Goal: Information Seeking & Learning: Learn about a topic

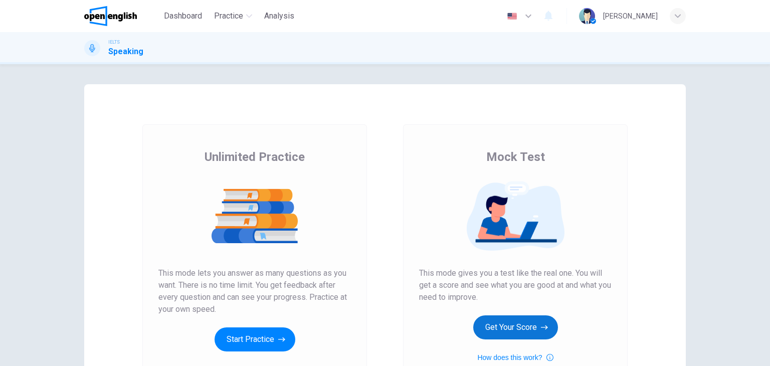
click at [523, 327] on button "Get Your Score" at bounding box center [515, 327] width 85 height 24
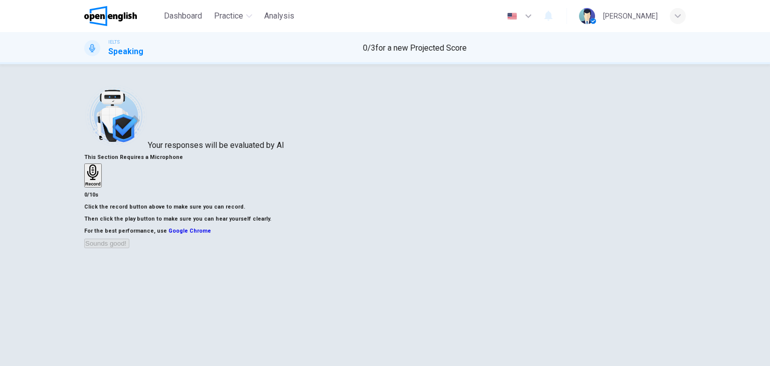
click at [101, 182] on div "Record" at bounding box center [93, 175] width 16 height 22
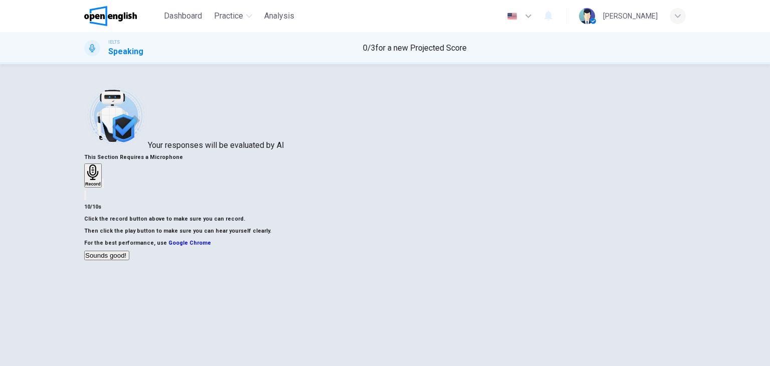
click at [129, 260] on button "Sounds good!" at bounding box center [106, 256] width 45 height 10
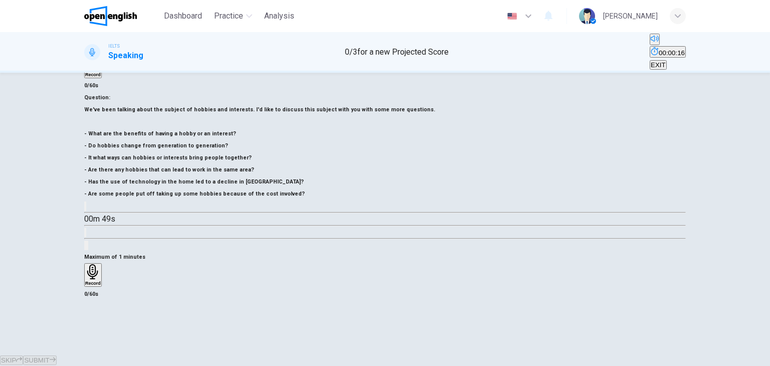
scroll to position [100, 0]
click at [98, 263] on icon "button" at bounding box center [92, 271] width 11 height 16
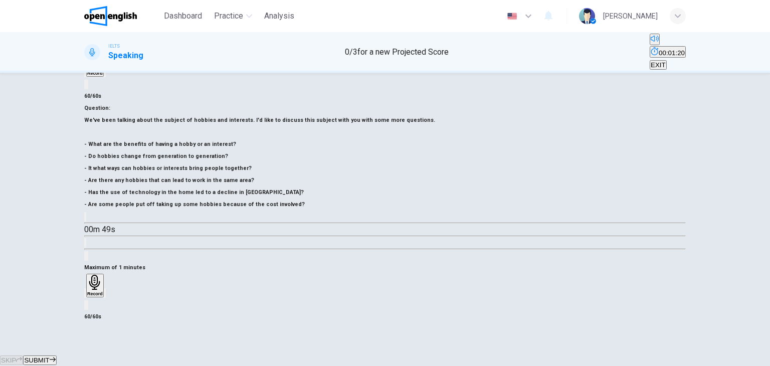
click at [49, 356] on span "SUBMIT" at bounding box center [36, 360] width 25 height 8
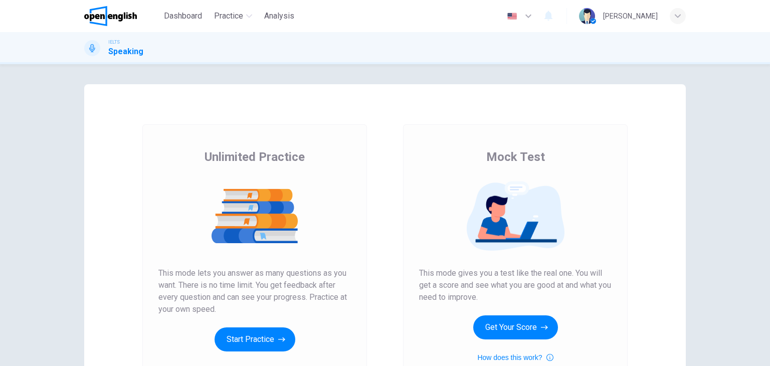
click at [520, 340] on div "Mock Test This mode gives you a test like the real one. You will get a score an…" at bounding box center [515, 256] width 192 height 214
click at [520, 327] on button "Get Your Score" at bounding box center [515, 327] width 85 height 24
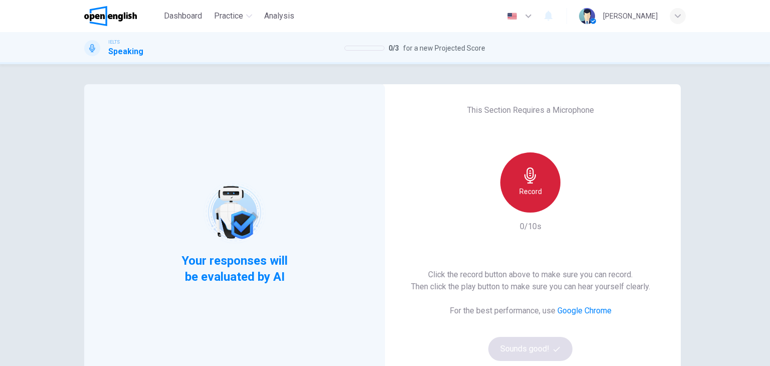
click at [500, 173] on div "Record" at bounding box center [530, 182] width 60 height 60
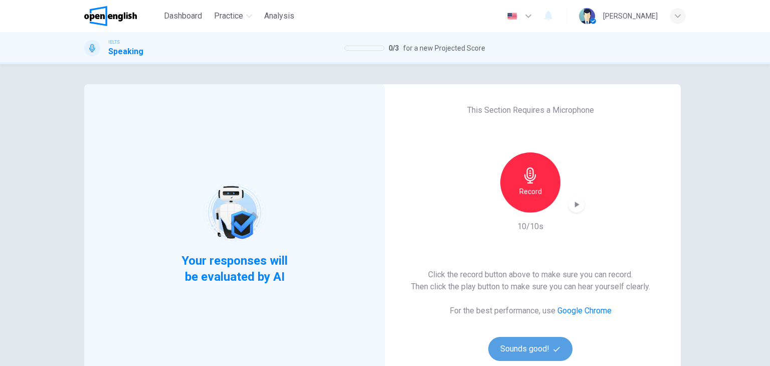
click at [538, 350] on button "Sounds good!" at bounding box center [530, 349] width 84 height 24
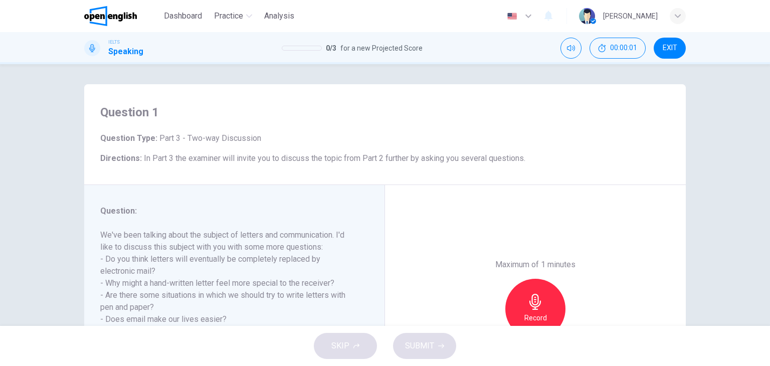
click at [463, 261] on div "Maximum of 1 minutes Record 0/60s" at bounding box center [535, 309] width 301 height 248
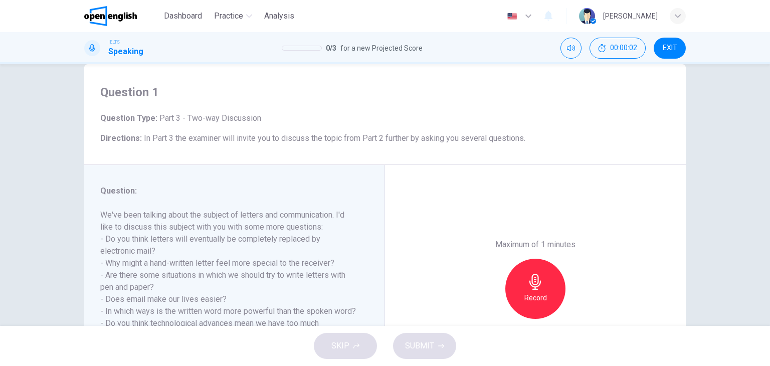
scroll to position [60, 0]
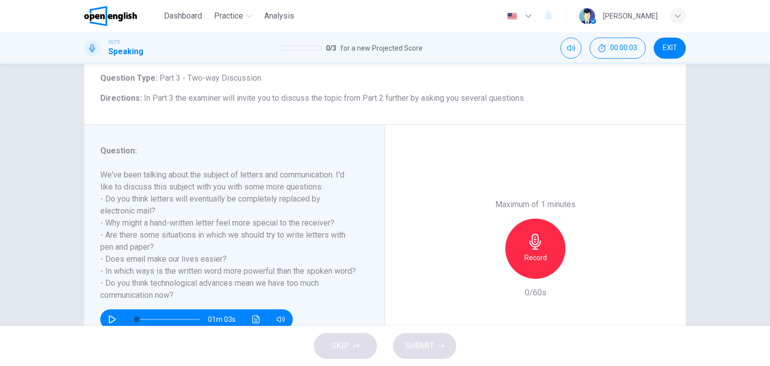
click at [463, 261] on div "Maximum of 1 minutes Record 0/60s" at bounding box center [535, 249] width 301 height 248
click at [517, 249] on div "Record" at bounding box center [535, 248] width 60 height 60
click at [507, 251] on div "Stop" at bounding box center [535, 248] width 60 height 60
click at [488, 266] on icon "button" at bounding box center [489, 270] width 9 height 9
click at [551, 253] on div "Record" at bounding box center [535, 248] width 60 height 60
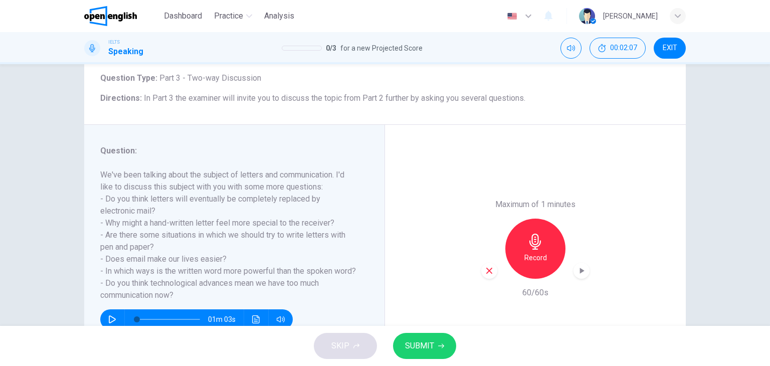
click at [431, 346] on span "SUBMIT" at bounding box center [419, 346] width 29 height 14
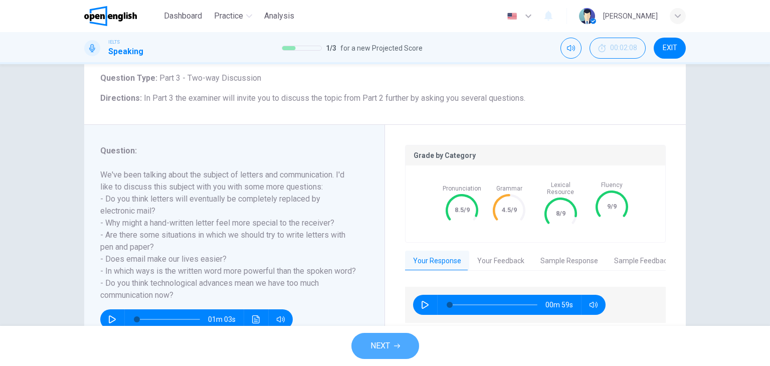
click at [408, 349] on button "NEXT" at bounding box center [385, 346] width 68 height 26
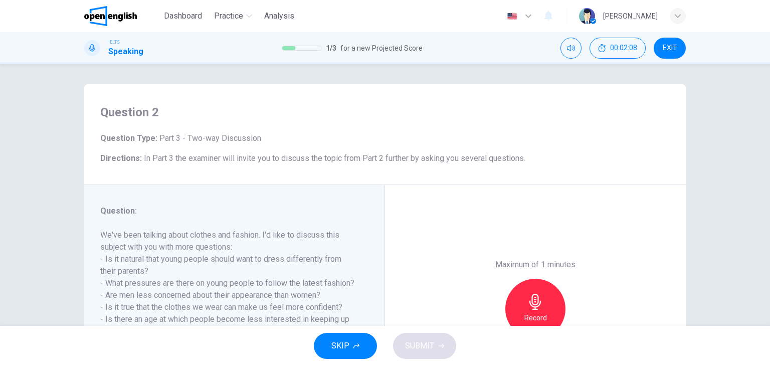
click at [54, 266] on div "Question 2 Question Type : Part 3 - Two-way Discussion Directions : In Part 3 t…" at bounding box center [385, 195] width 770 height 262
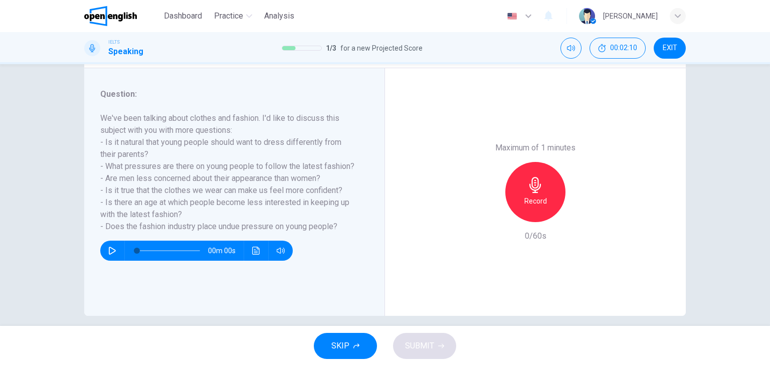
scroll to position [120, 0]
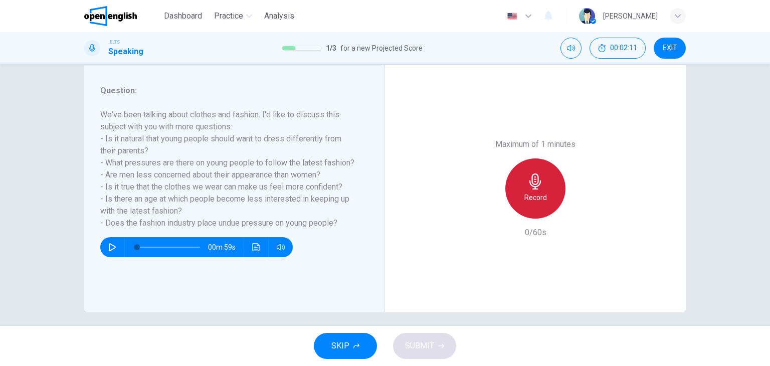
click at [527, 180] on icon "button" at bounding box center [535, 181] width 16 height 16
click at [520, 190] on div "Stop" at bounding box center [535, 188] width 60 height 60
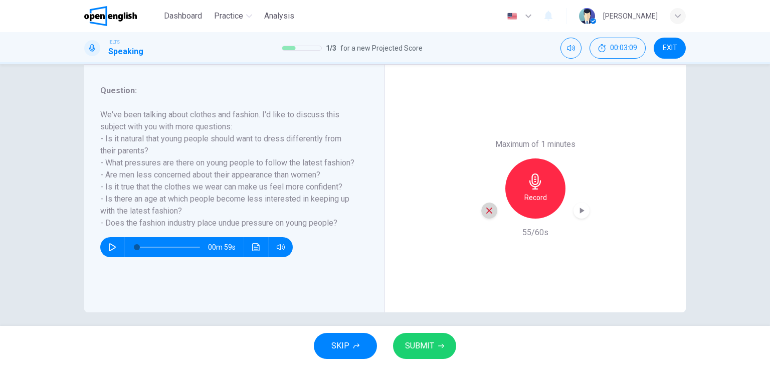
click at [485, 211] on icon "button" at bounding box center [489, 210] width 9 height 9
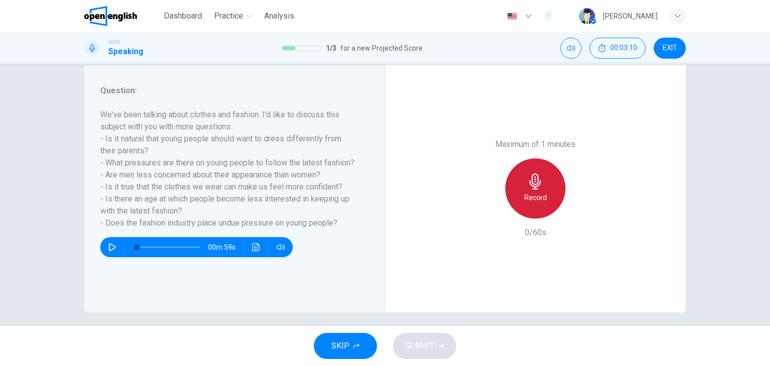
click at [539, 191] on div "Record" at bounding box center [535, 188] width 60 height 60
click at [551, 200] on div "Stop" at bounding box center [535, 188] width 60 height 60
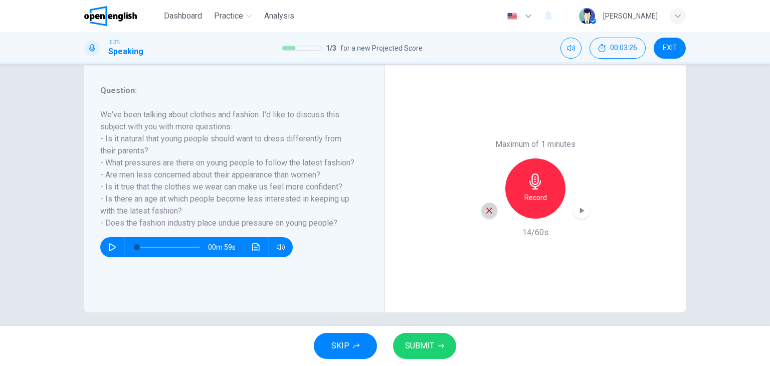
click at [489, 209] on icon "button" at bounding box center [489, 210] width 9 height 9
click at [535, 194] on h6 "Record" at bounding box center [535, 197] width 23 height 12
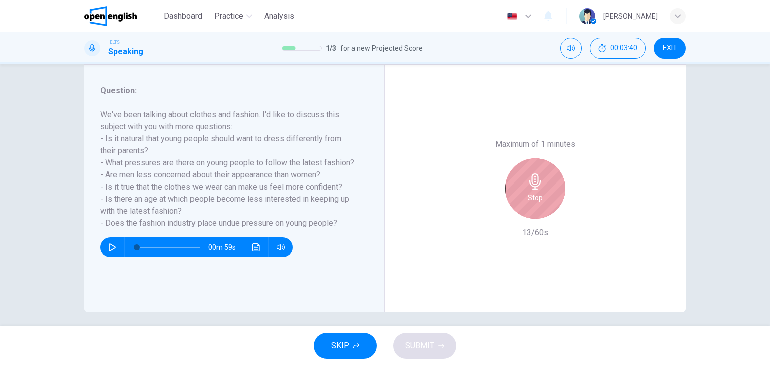
click at [535, 194] on h6 "Stop" at bounding box center [535, 197] width 15 height 12
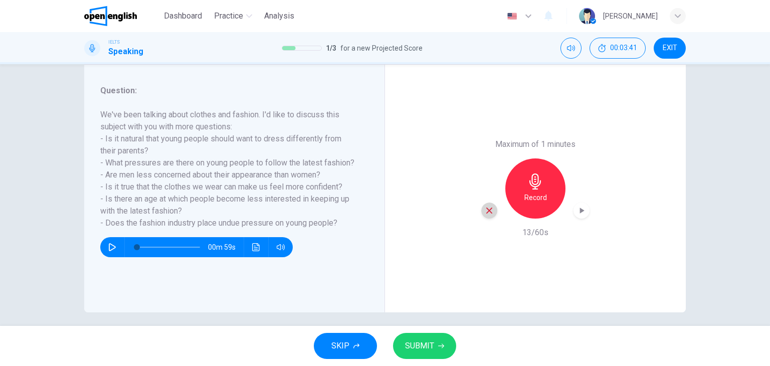
click at [481, 213] on div "button" at bounding box center [489, 210] width 16 height 16
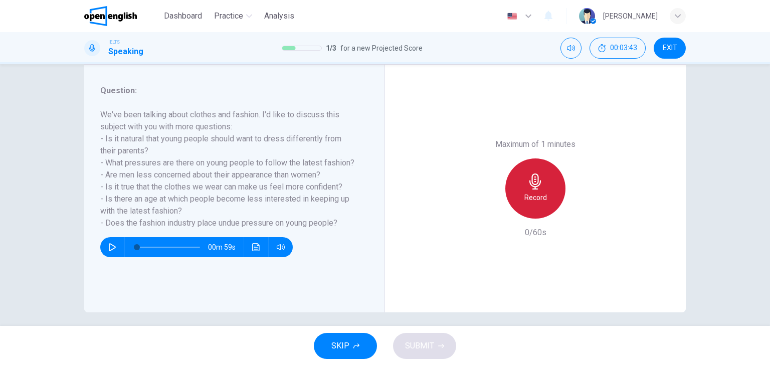
click at [536, 205] on div "Record" at bounding box center [535, 188] width 60 height 60
click at [536, 205] on div "Stop" at bounding box center [535, 188] width 60 height 60
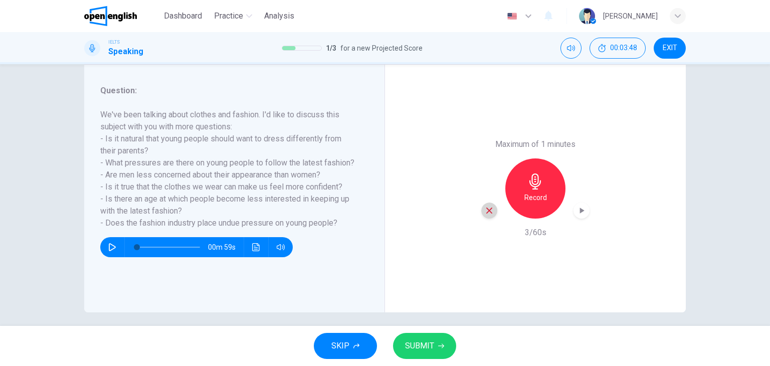
click at [489, 207] on icon "button" at bounding box center [489, 210] width 9 height 9
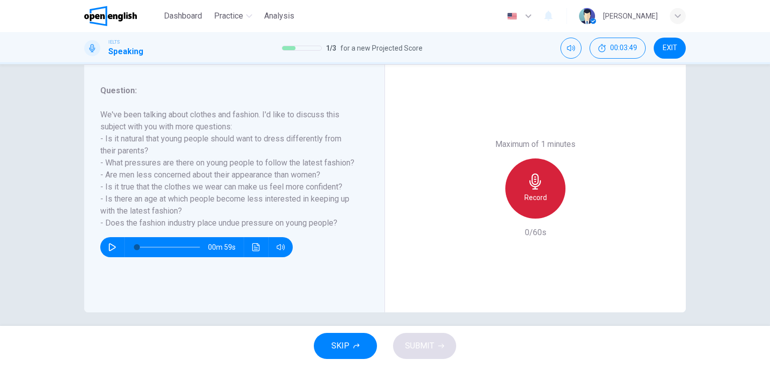
click at [536, 208] on div "Record" at bounding box center [535, 188] width 60 height 60
click at [517, 191] on div "Stop" at bounding box center [535, 188] width 60 height 60
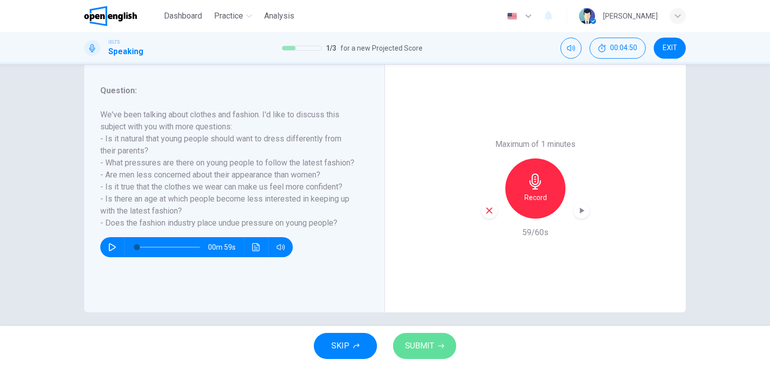
click at [440, 345] on icon "button" at bounding box center [441, 346] width 6 height 5
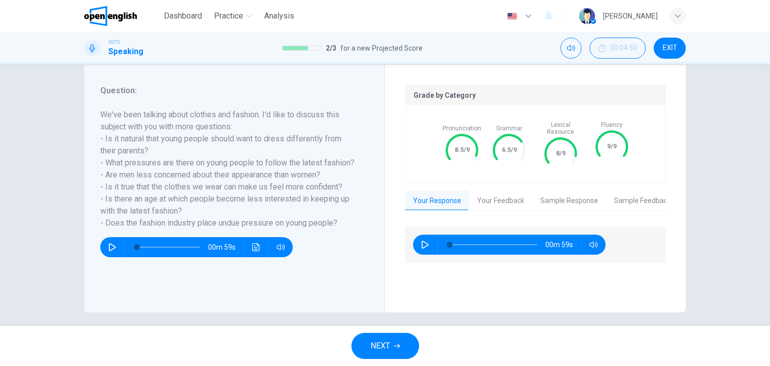
click at [405, 330] on div "NEXT" at bounding box center [385, 346] width 770 height 40
click at [399, 338] on button "NEXT" at bounding box center [385, 346] width 68 height 26
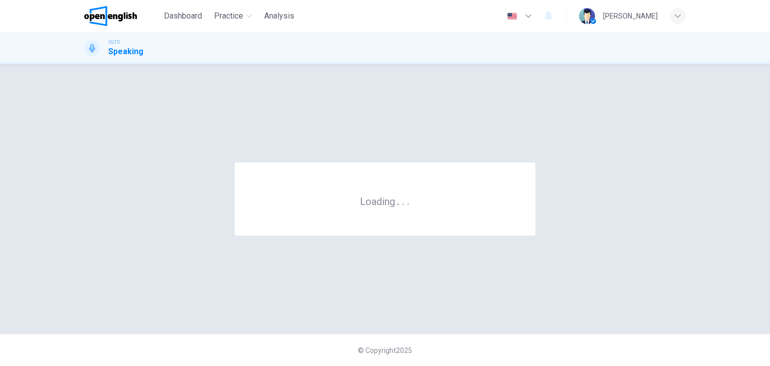
scroll to position [0, 0]
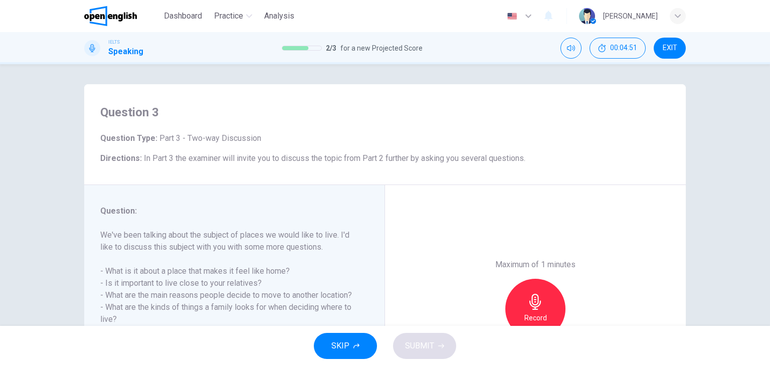
click at [351, 258] on div "Question : We've been talking about the subject of places we would like to live…" at bounding box center [238, 308] width 276 height 207
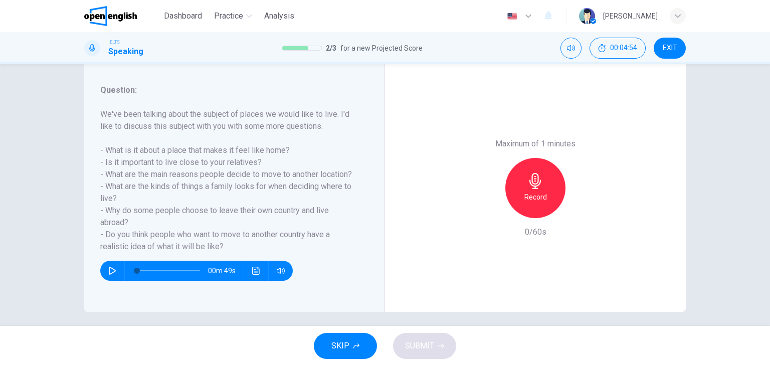
scroll to position [128, 0]
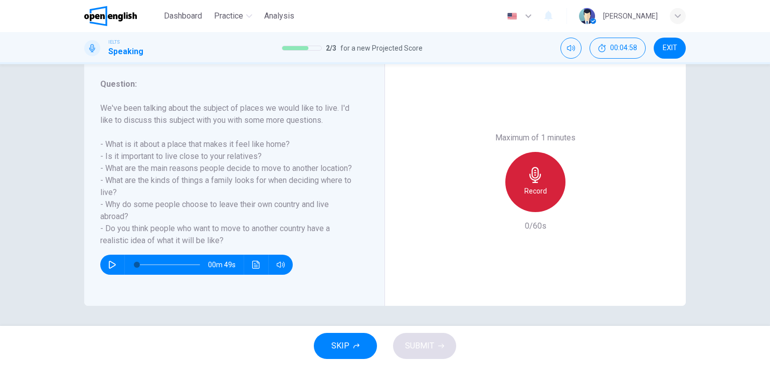
click at [535, 194] on h6 "Record" at bounding box center [535, 191] width 23 height 12
click at [537, 182] on div "Stop" at bounding box center [535, 182] width 60 height 60
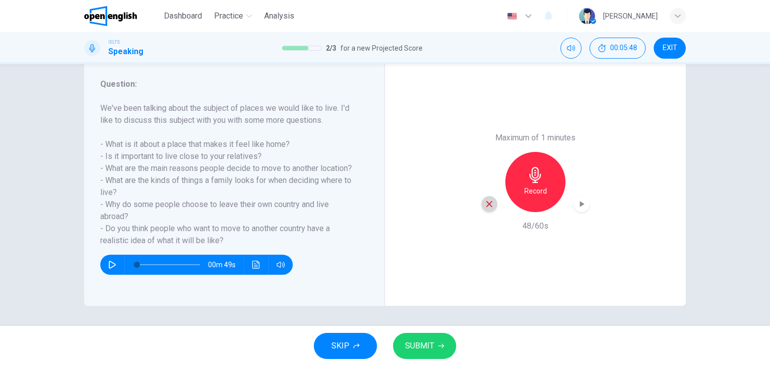
click at [489, 207] on icon "button" at bounding box center [489, 203] width 9 height 9
click at [517, 189] on div "Record" at bounding box center [535, 182] width 60 height 60
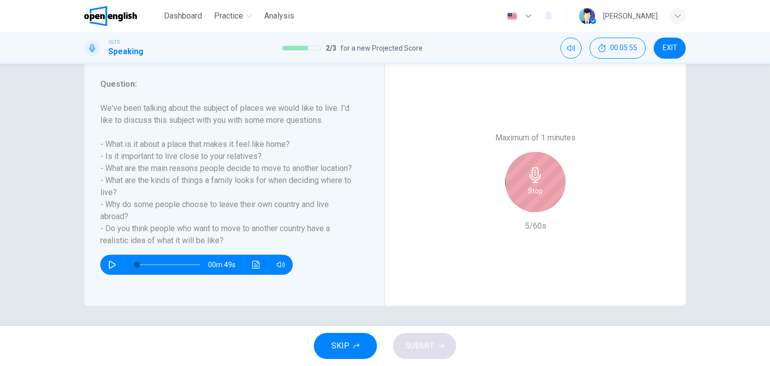
click at [517, 189] on div "Stop" at bounding box center [535, 182] width 60 height 60
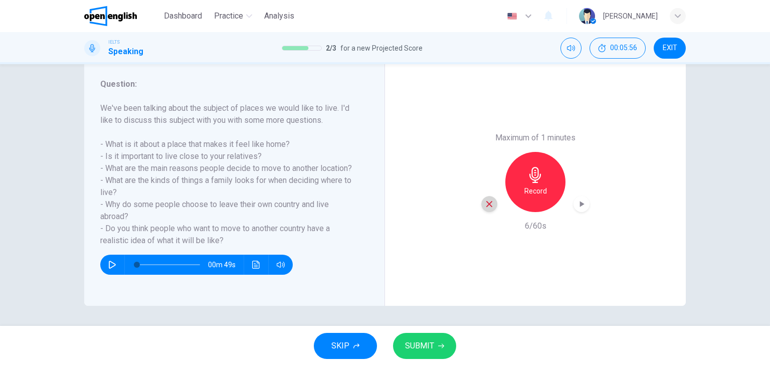
click at [491, 201] on icon "button" at bounding box center [489, 203] width 9 height 9
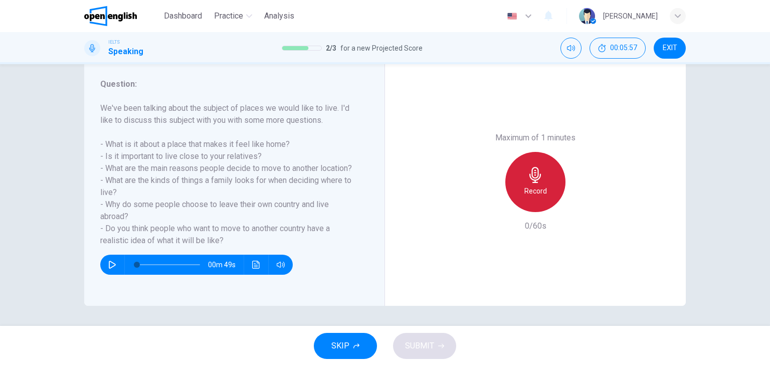
click at [534, 185] on h6 "Record" at bounding box center [535, 191] width 23 height 12
click at [532, 186] on h6 "Stop" at bounding box center [535, 191] width 15 height 12
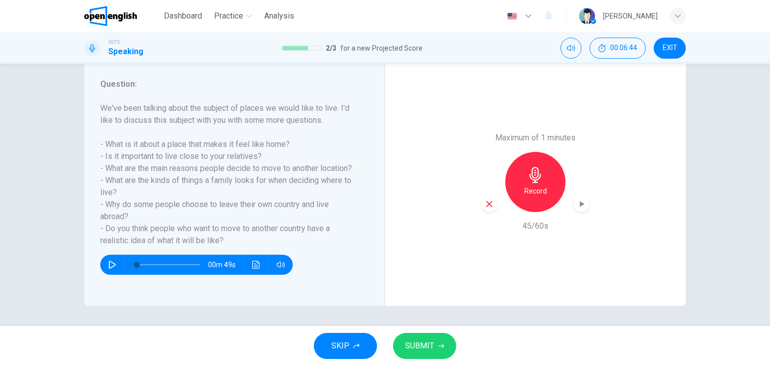
click at [495, 205] on div "Record" at bounding box center [535, 182] width 108 height 60
click at [489, 205] on icon "button" at bounding box center [489, 204] width 6 height 6
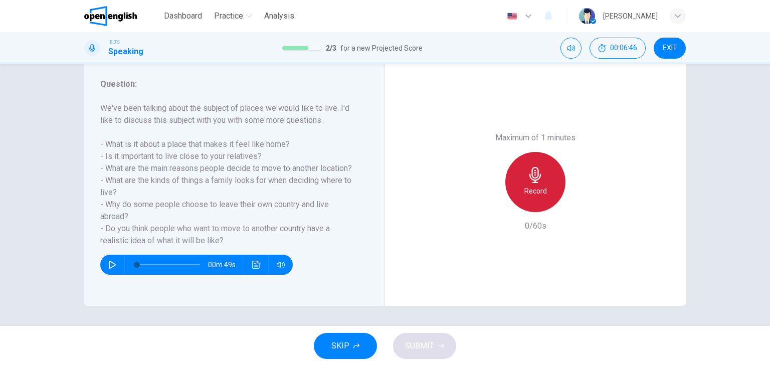
click at [529, 192] on h6 "Record" at bounding box center [535, 191] width 23 height 12
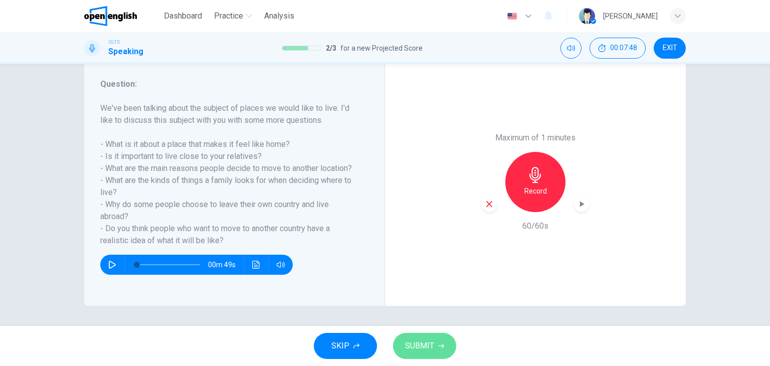
click at [425, 346] on span "SUBMIT" at bounding box center [419, 346] width 29 height 14
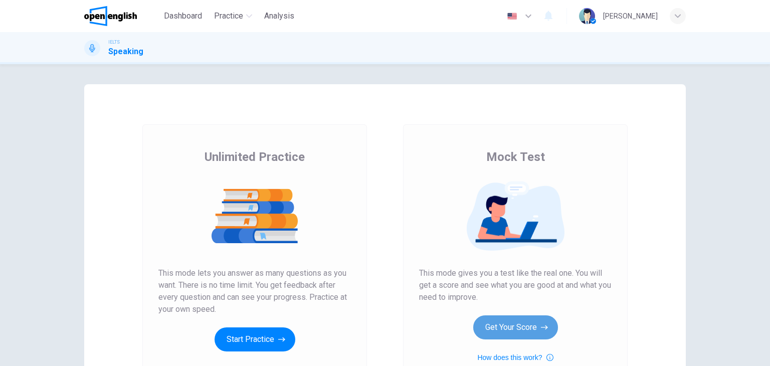
click at [497, 318] on button "Get Your Score" at bounding box center [515, 327] width 85 height 24
click at [540, 317] on button "Get Your Score" at bounding box center [515, 327] width 85 height 24
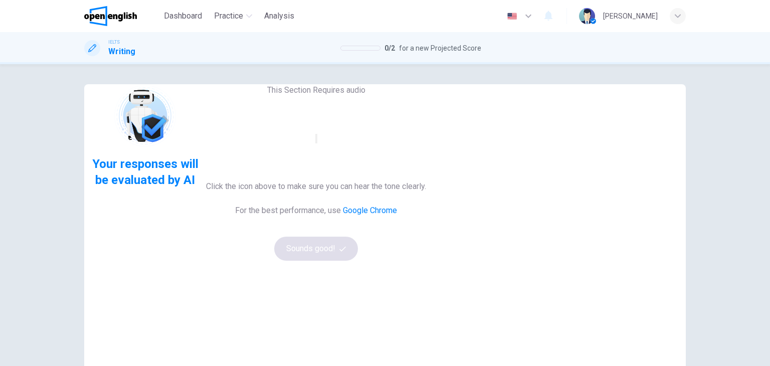
click at [317, 143] on button "button" at bounding box center [316, 139] width 2 height 10
click at [358, 261] on button "Sounds good!" at bounding box center [316, 249] width 84 height 24
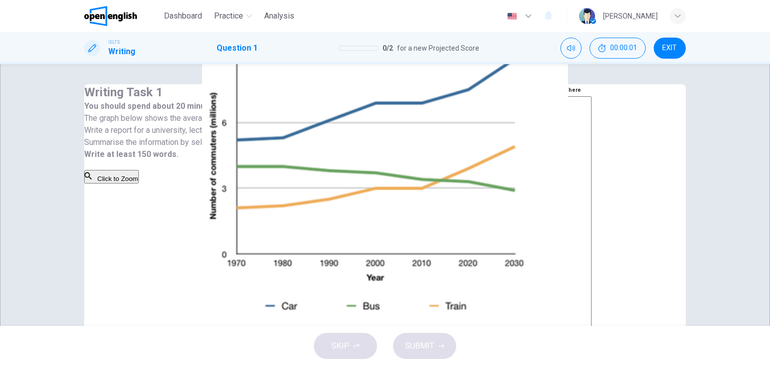
click at [366, 184] on div "Writing Task 1 You should spend about 20 minutes on this task. The graph below …" at bounding box center [303, 134] width 439 height 100
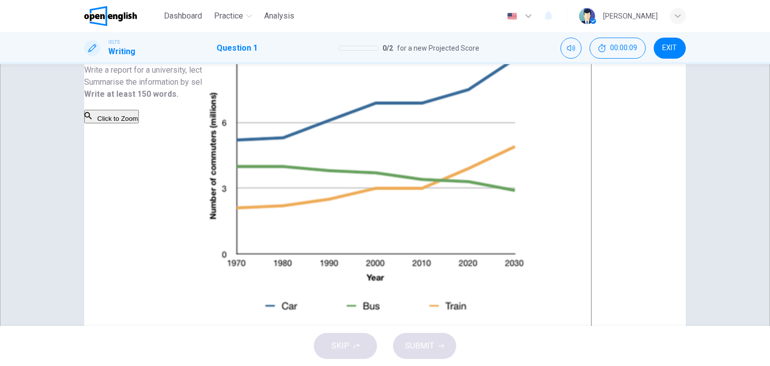
scroll to position [80, 0]
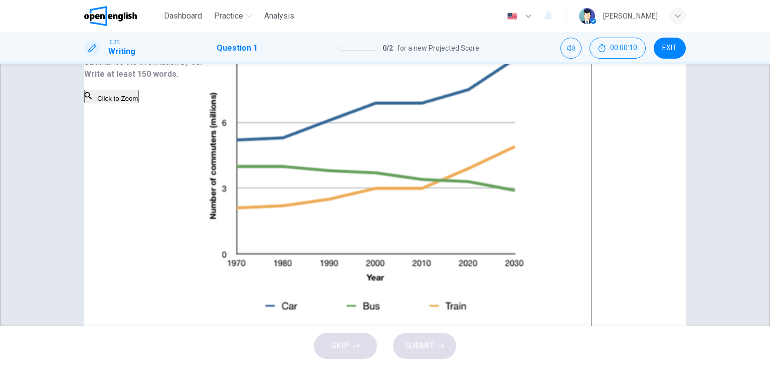
click at [321, 104] on div "Click to Zoom" at bounding box center [303, 97] width 439 height 15
click at [667, 53] on button "EXIT" at bounding box center [669, 48] width 32 height 21
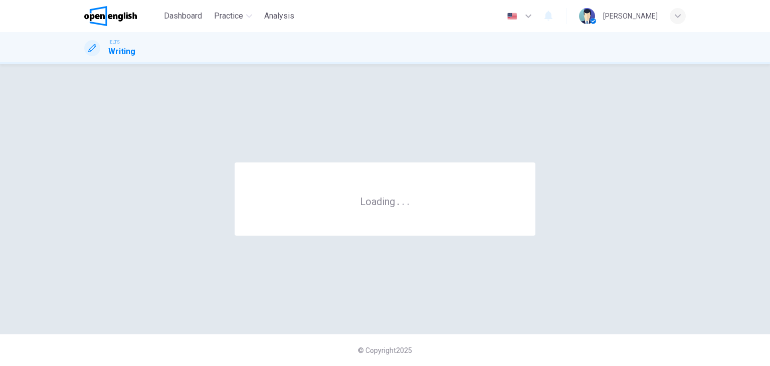
scroll to position [0, 0]
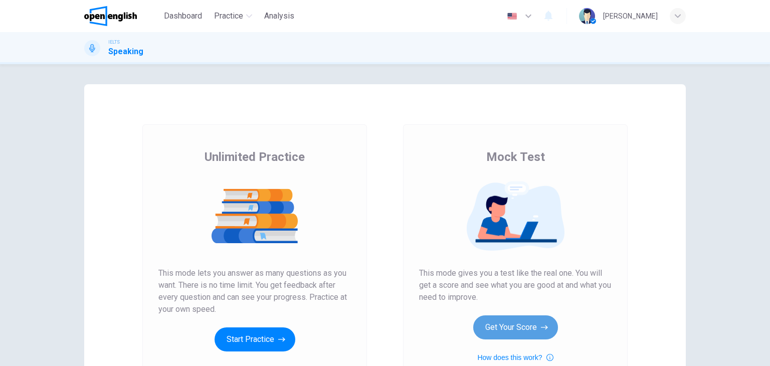
click at [541, 320] on button "Get Your Score" at bounding box center [515, 327] width 85 height 24
click at [541, 323] on icon "button" at bounding box center [544, 327] width 7 height 10
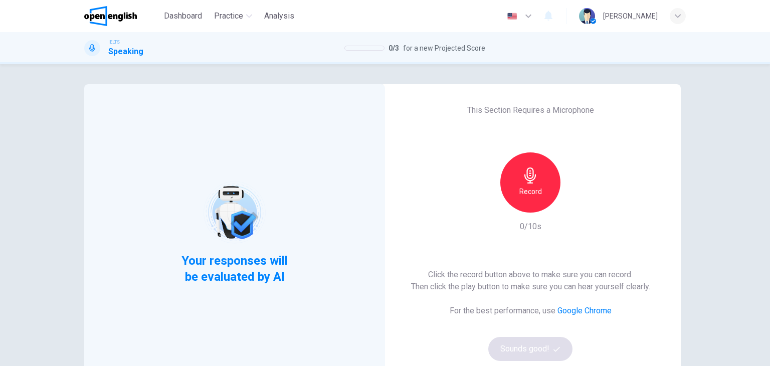
click at [655, 311] on div "This Section Requires a Microphone Record 0/10s Click the record button above t…" at bounding box center [530, 232] width 301 height 297
click at [547, 183] on div "Record" at bounding box center [530, 182] width 60 height 60
click at [542, 358] on button "Sounds good!" at bounding box center [530, 349] width 84 height 24
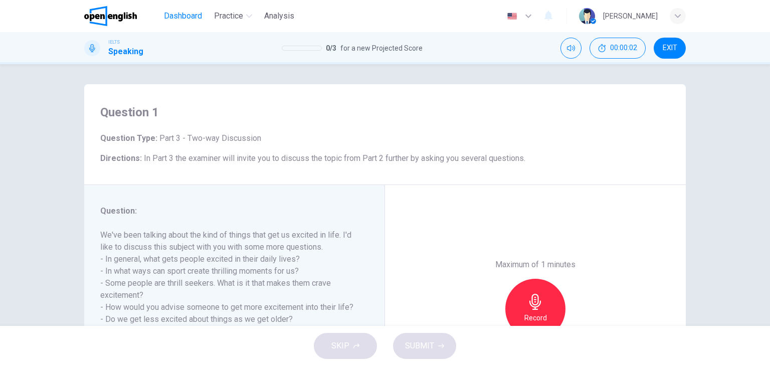
click at [194, 14] on span "Dashboard" at bounding box center [183, 16] width 38 height 12
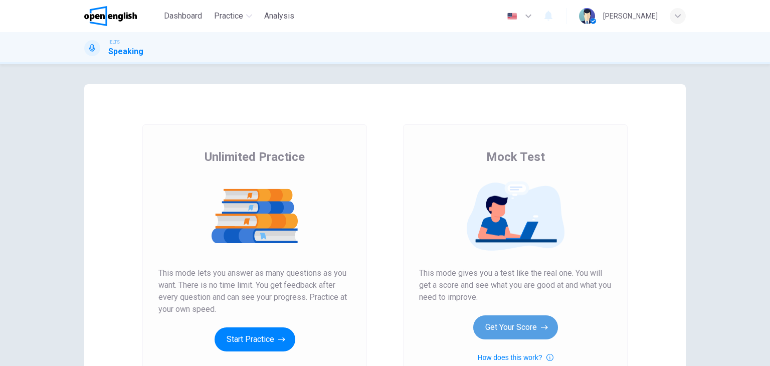
click at [489, 320] on button "Get Your Score" at bounding box center [515, 327] width 85 height 24
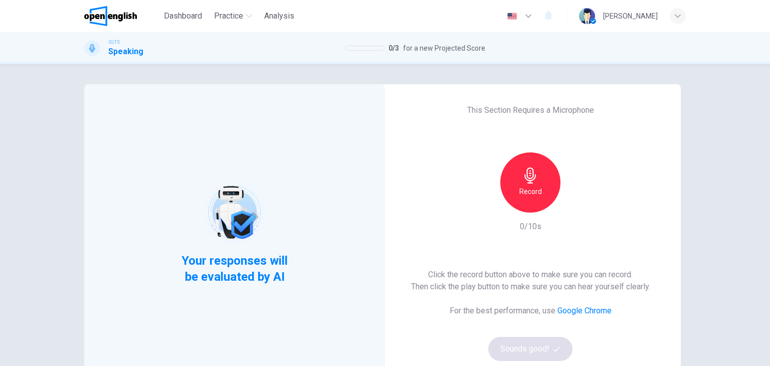
click at [529, 194] on h6 "Record" at bounding box center [530, 191] width 23 height 12
click at [557, 343] on button "Sounds good!" at bounding box center [530, 349] width 84 height 24
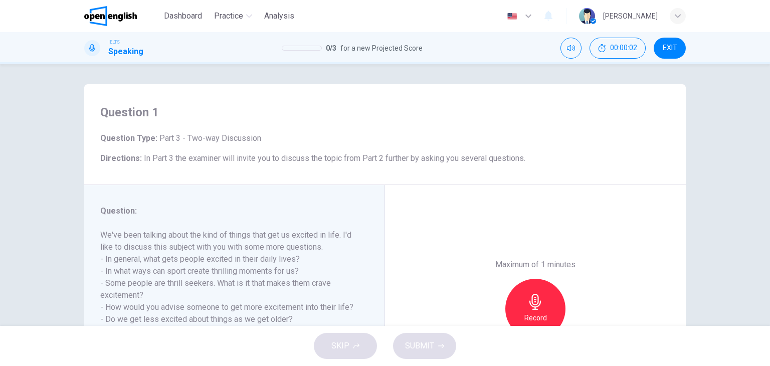
click at [0, 183] on div "Question 1 Question Type : Part 3 - Two-way Discussion Directions : In Part 3 t…" at bounding box center [385, 195] width 770 height 262
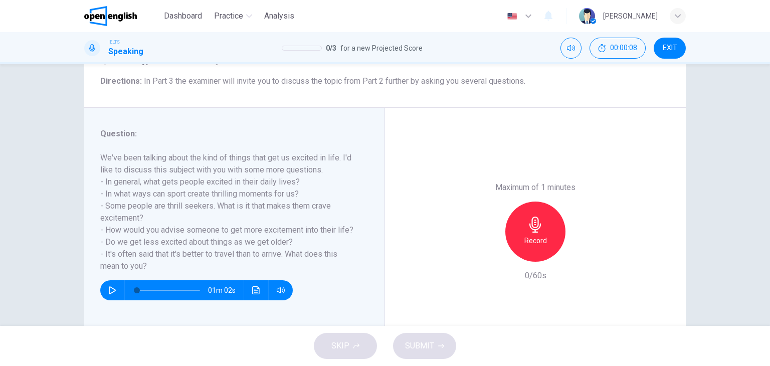
scroll to position [80, 0]
